Goal: Obtain resource: Download file/media

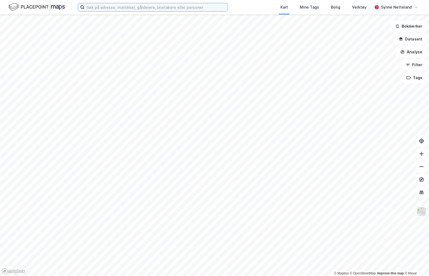
click at [105, 6] on input at bounding box center [156, 7] width 143 height 8
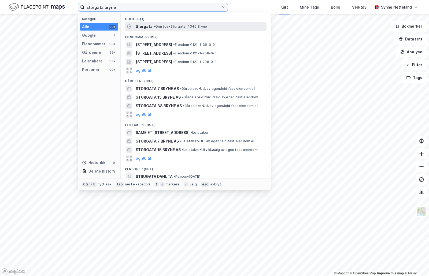
type input "storgata bryne"
click at [150, 27] on span "Storgata" at bounding box center [144, 26] width 17 height 6
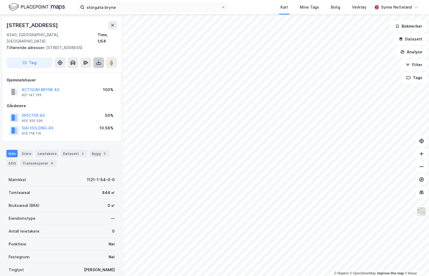
click at [99, 61] on button at bounding box center [98, 62] width 11 height 11
click at [84, 71] on div "Last ned grunnbok" at bounding box center [72, 73] width 31 height 4
click at [81, 21] on div "[STREET_ADDRESS]" at bounding box center [61, 25] width 111 height 9
